Goal: Task Accomplishment & Management: Use online tool/utility

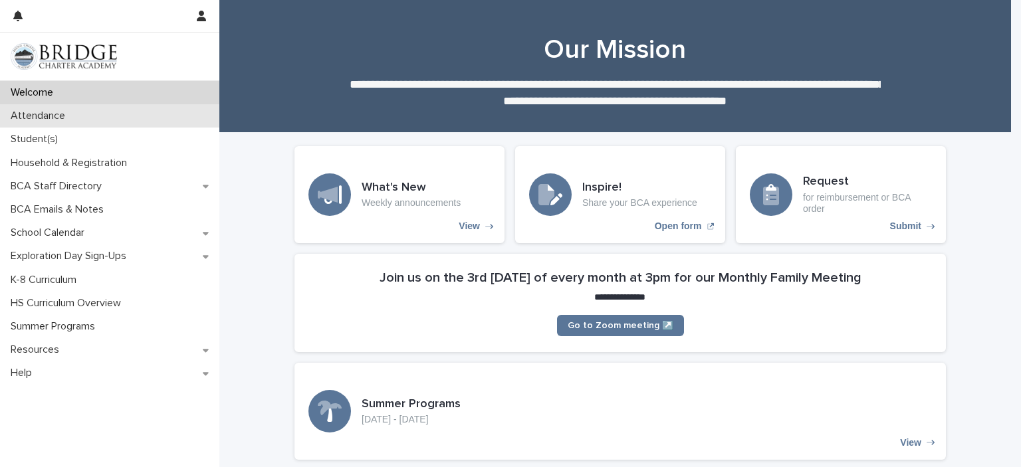
click at [133, 126] on div "Attendance" at bounding box center [109, 115] width 219 height 23
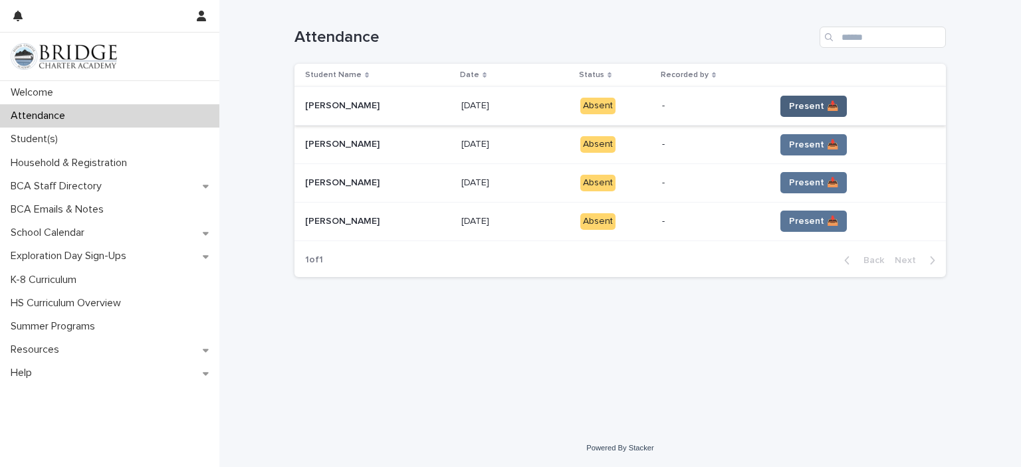
click at [818, 107] on span "Present 📥" at bounding box center [813, 106] width 49 height 13
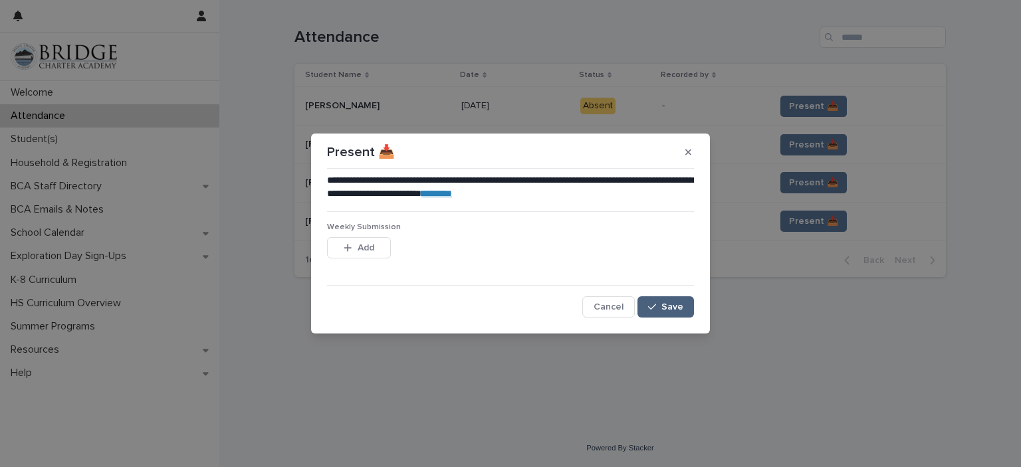
click at [673, 306] on span "Save" at bounding box center [672, 306] width 22 height 9
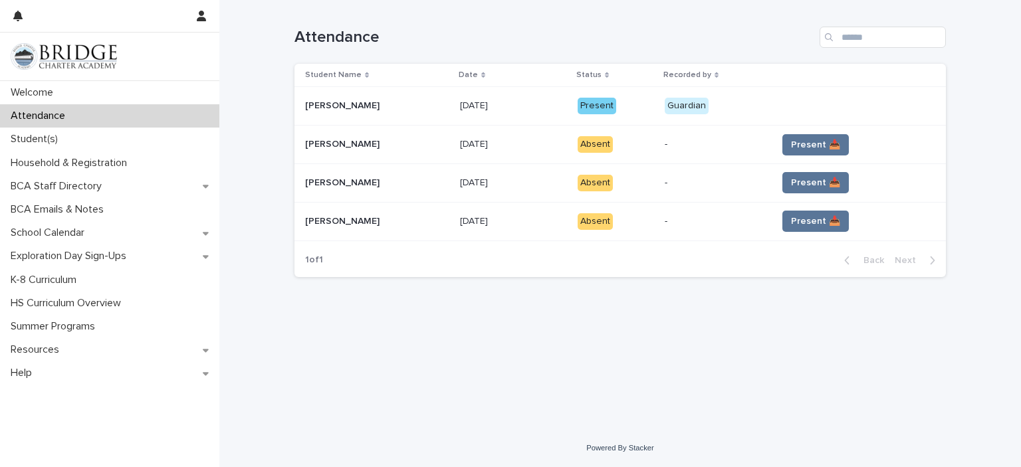
click at [810, 146] on span "Present 📥" at bounding box center [815, 144] width 49 height 13
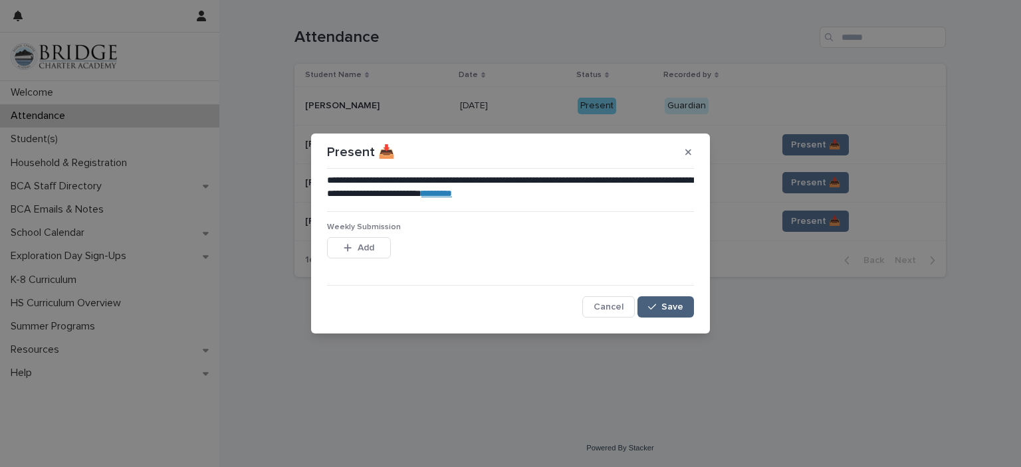
click at [673, 308] on span "Save" at bounding box center [672, 306] width 22 height 9
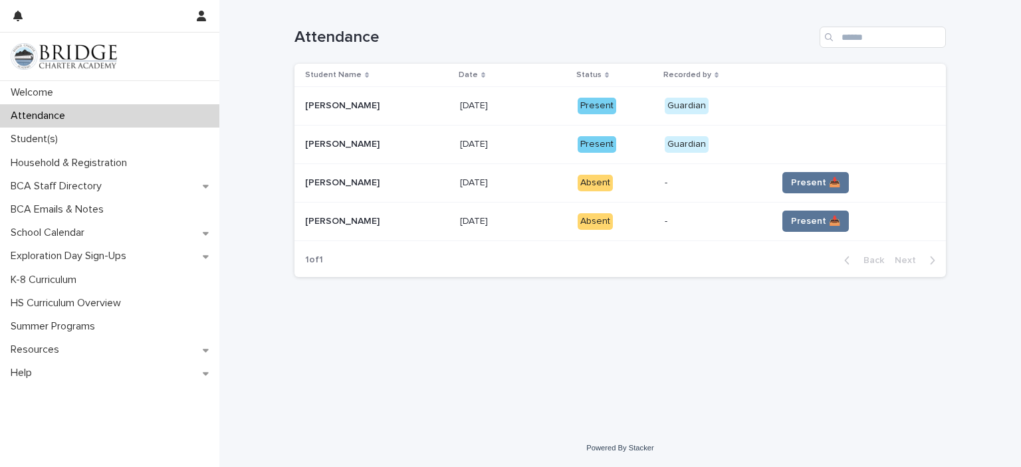
click at [803, 187] on span "Present 📥" at bounding box center [815, 182] width 49 height 13
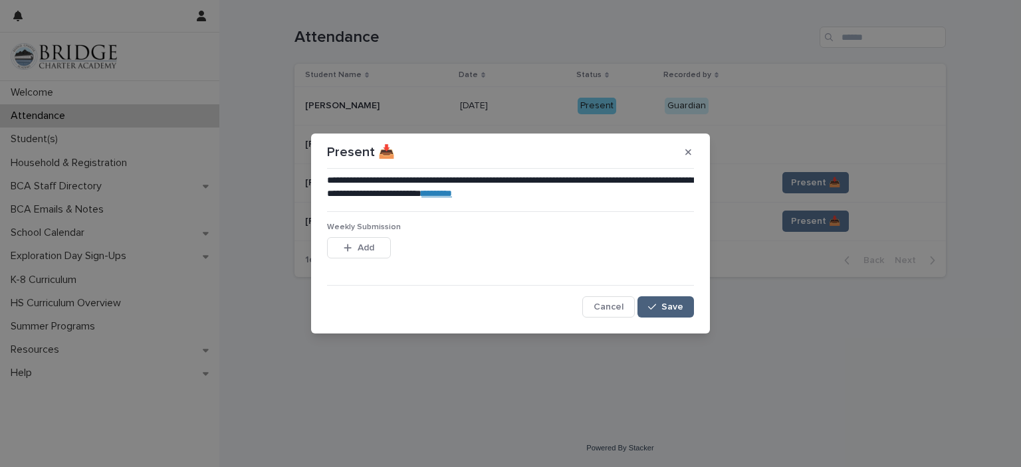
click at [665, 307] on span "Save" at bounding box center [672, 306] width 22 height 9
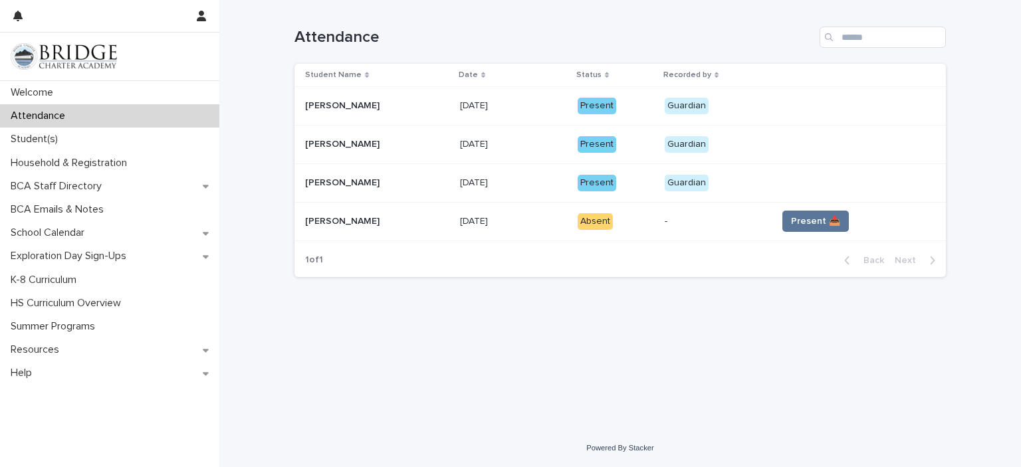
click at [791, 227] on span "Present 📥" at bounding box center [815, 221] width 49 height 13
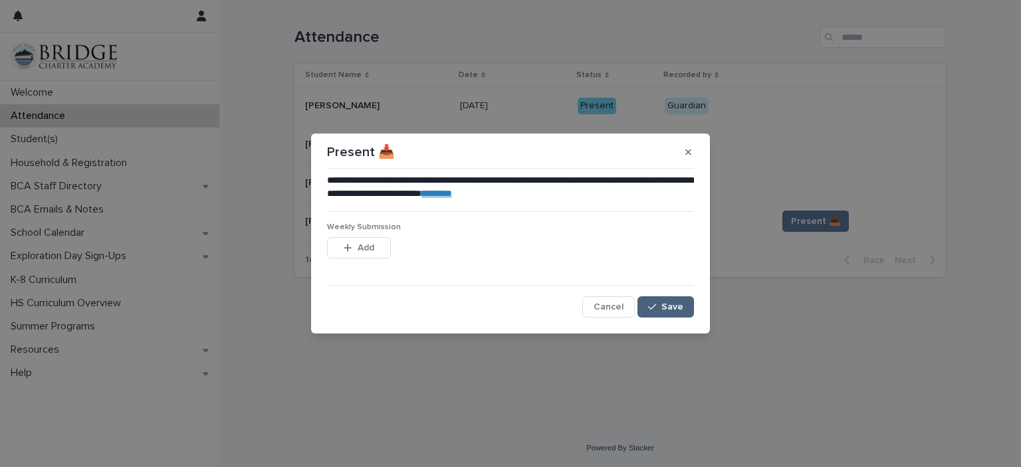
click at [666, 308] on span "Save" at bounding box center [672, 306] width 22 height 9
